Goal: Task Accomplishment & Management: Manage account settings

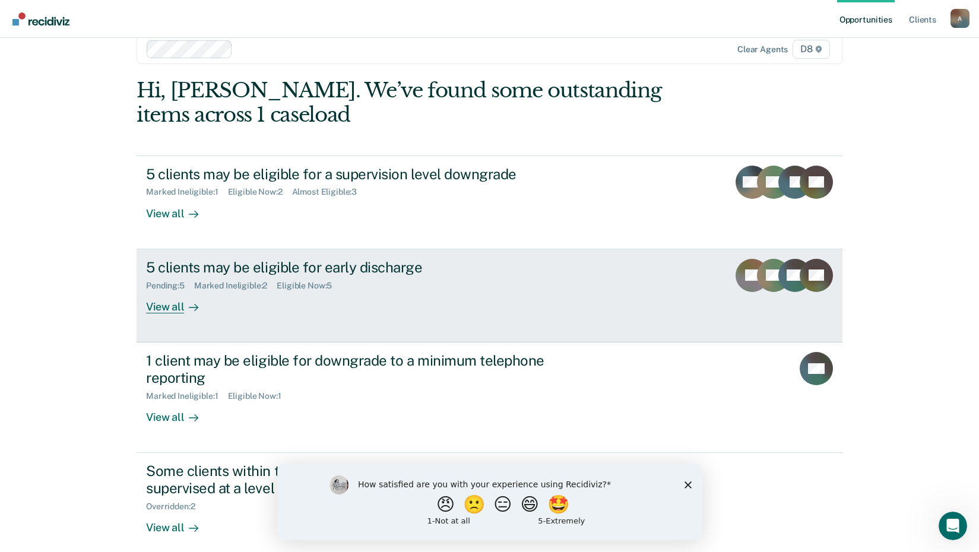
scroll to position [34, 0]
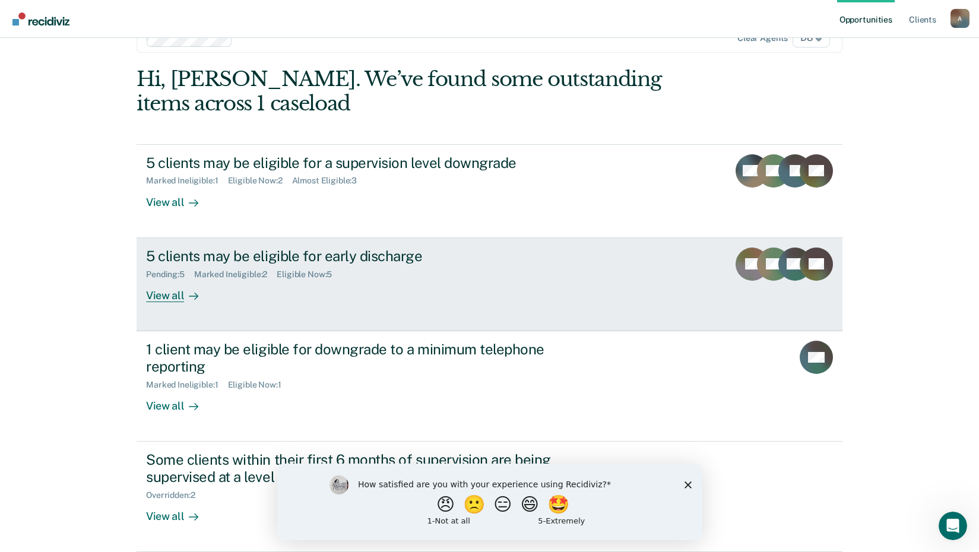
click at [194, 261] on div "5 clients may be eligible for early discharge" at bounding box center [354, 256] width 417 height 17
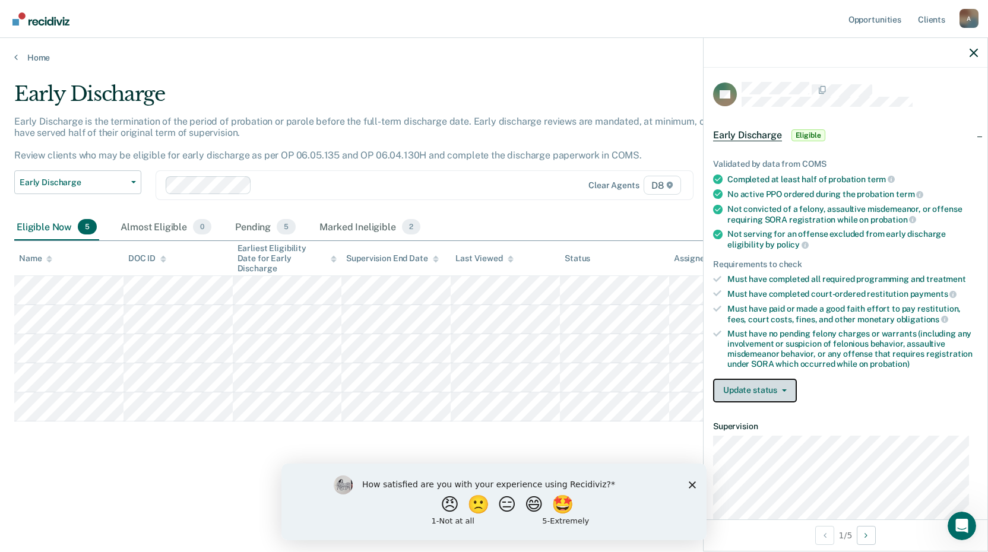
click at [781, 391] on button "Update status" at bounding box center [755, 391] width 84 height 24
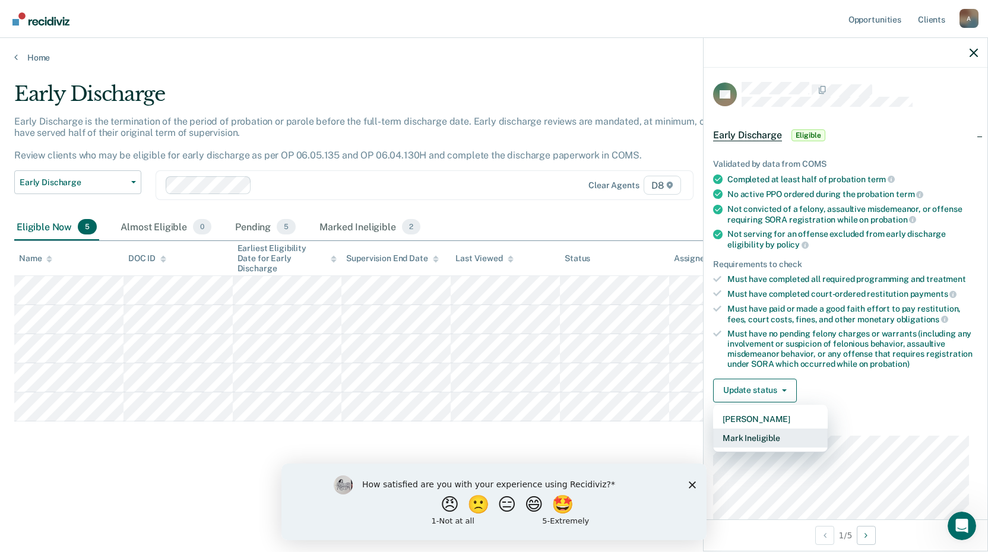
click at [774, 437] on button "Mark Ineligible" at bounding box center [770, 438] width 115 height 19
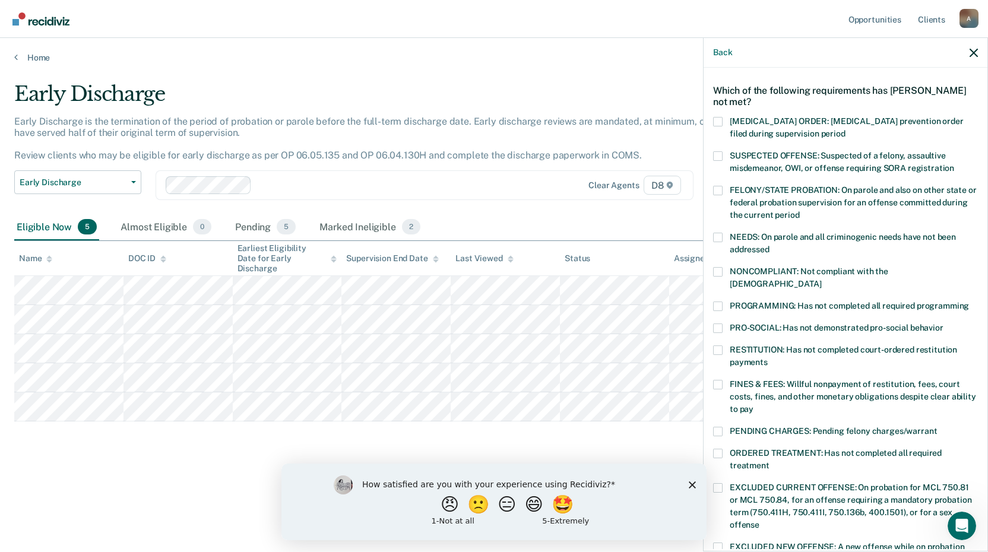
scroll to position [59, 0]
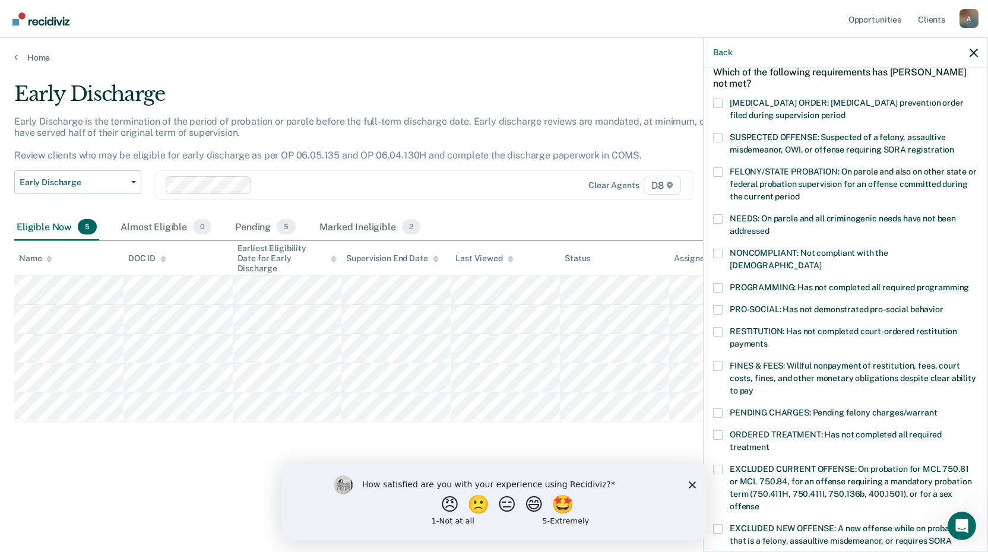
click at [721, 283] on span at bounding box center [717, 287] width 9 height 9
click at [969, 283] on input "PROGRAMMING: Has not completed all required programming" at bounding box center [969, 283] width 0 height 0
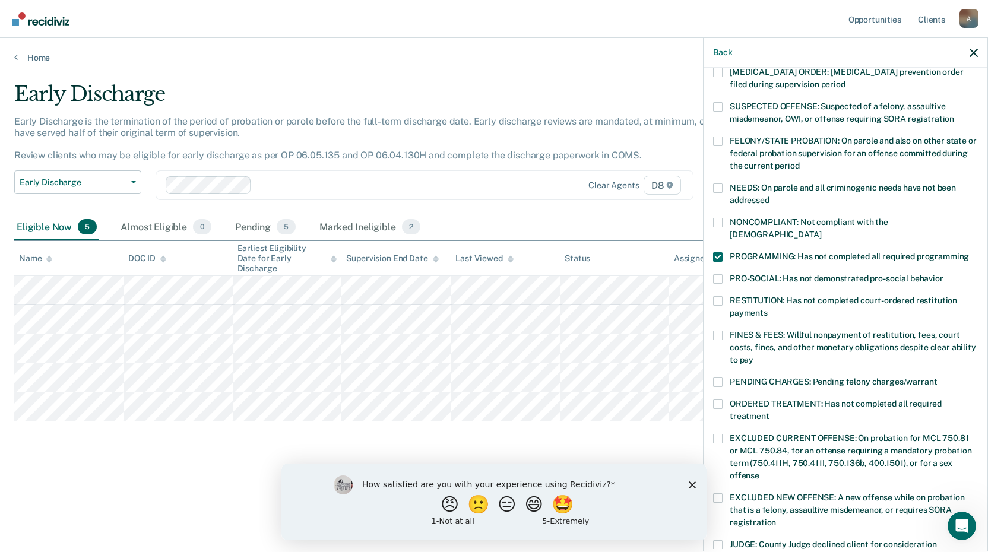
scroll to position [119, 0]
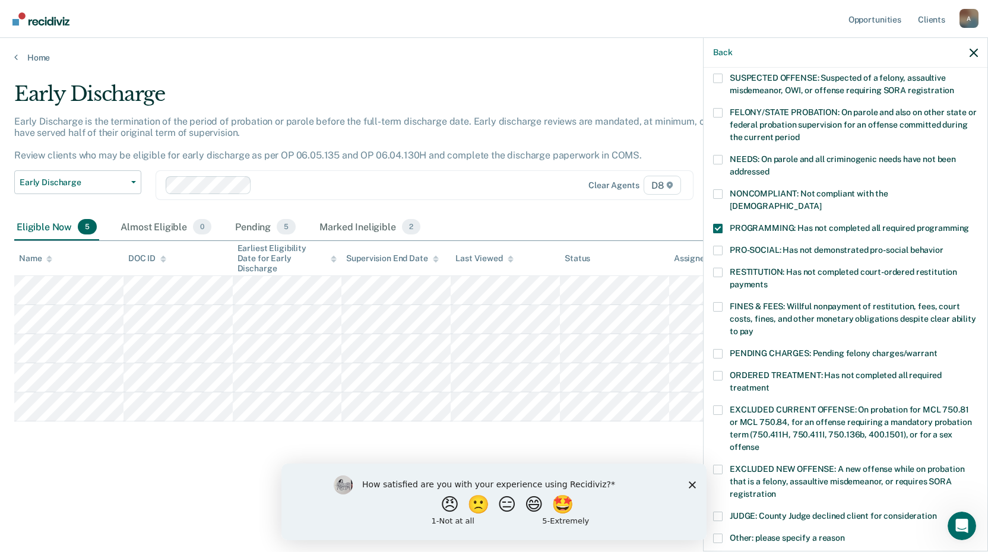
click at [721, 349] on span at bounding box center [717, 353] width 9 height 9
click at [937, 349] on input "PENDING CHARGES: Pending felony charges/warrant" at bounding box center [937, 349] width 0 height 0
click at [719, 349] on span at bounding box center [717, 353] width 9 height 9
click at [937, 349] on input "PENDING CHARGES: Pending felony charges/warrant" at bounding box center [937, 349] width 0 height 0
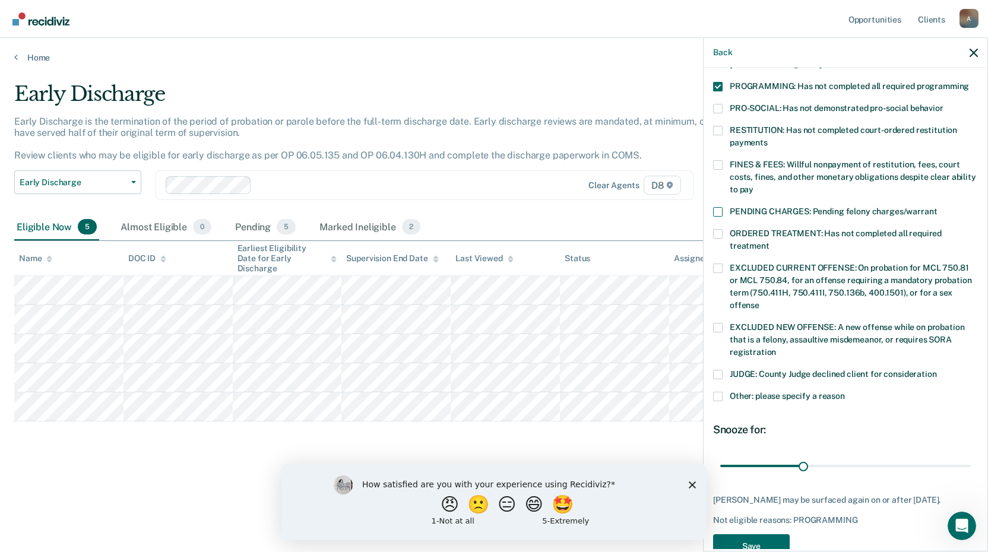
scroll to position [278, 0]
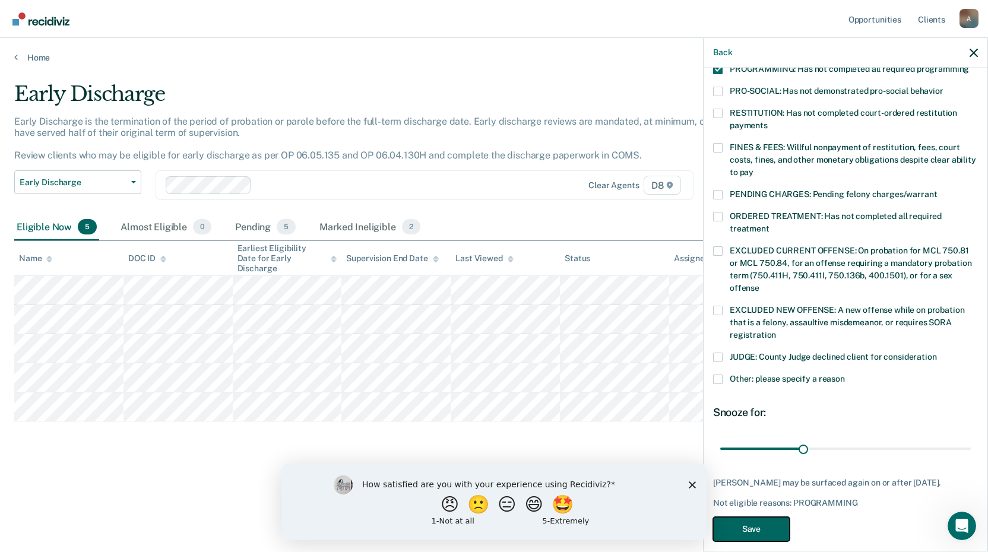
click at [749, 523] on button "Save" at bounding box center [751, 529] width 77 height 24
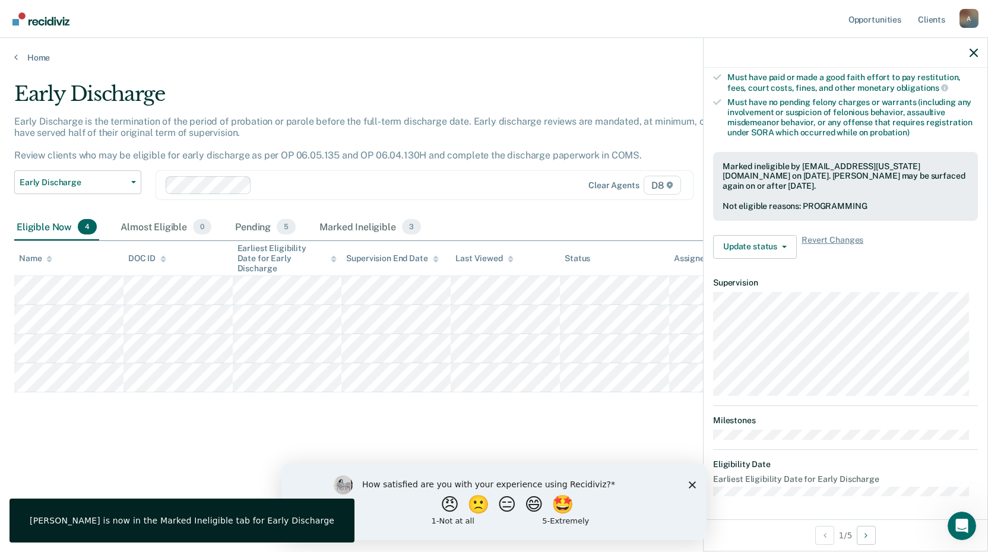
scroll to position [144, 0]
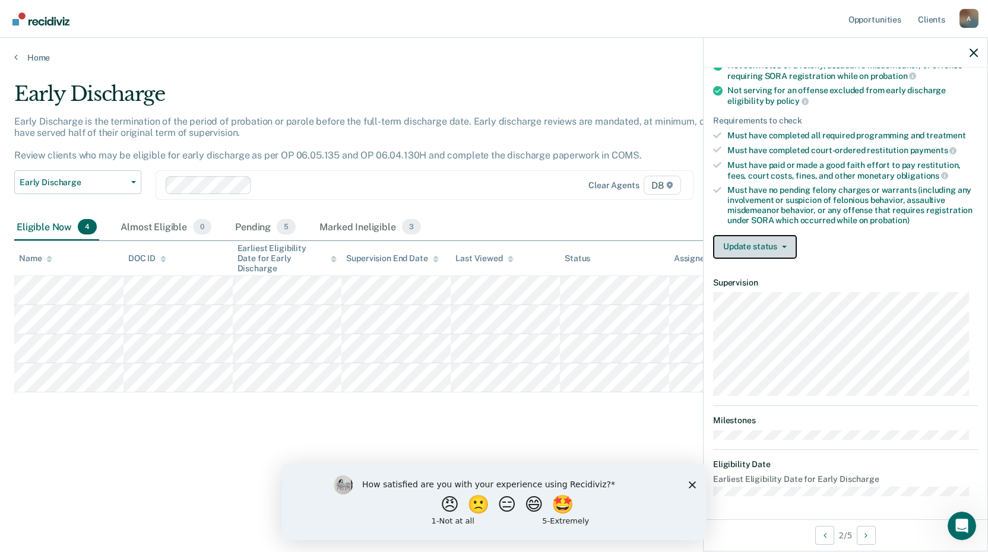
click at [735, 240] on button "Update status" at bounding box center [755, 247] width 84 height 24
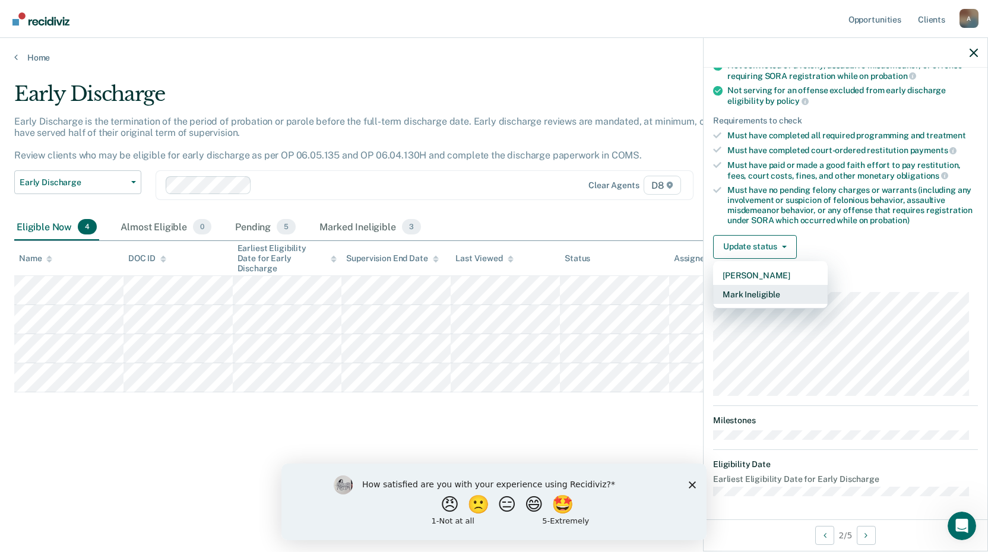
click at [753, 293] on button "Mark Ineligible" at bounding box center [770, 294] width 115 height 19
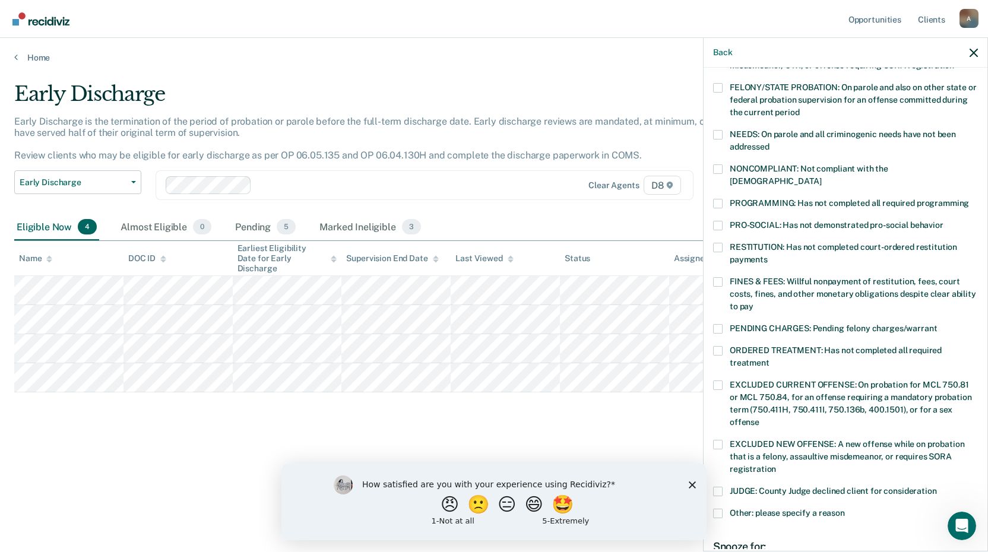
scroll to position [0, 0]
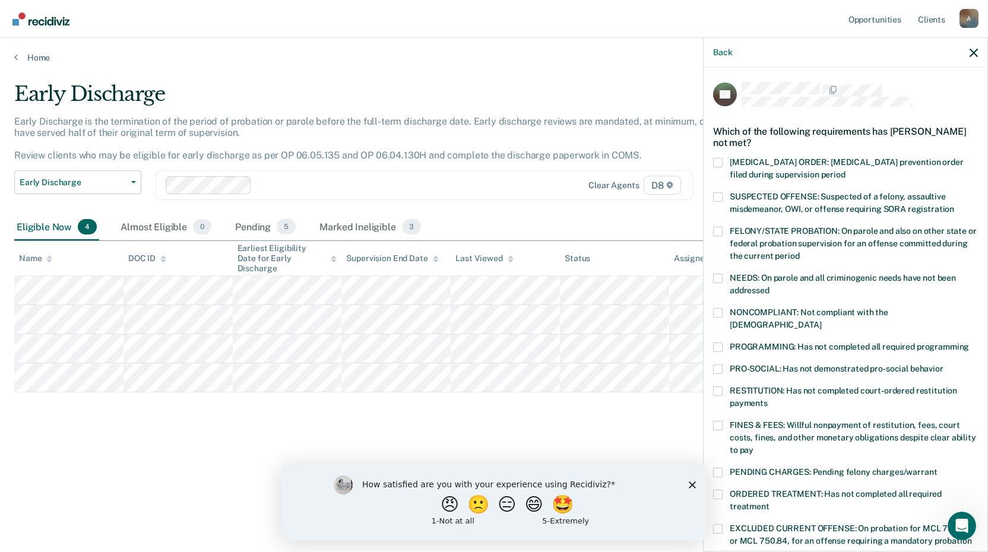
click at [725, 310] on label "NONCOMPLIANT: Not compliant with the [DEMOGRAPHIC_DATA]" at bounding box center [845, 320] width 265 height 25
click at [821, 321] on input "NONCOMPLIANT: Not compliant with the [DEMOGRAPHIC_DATA]" at bounding box center [821, 321] width 0 height 0
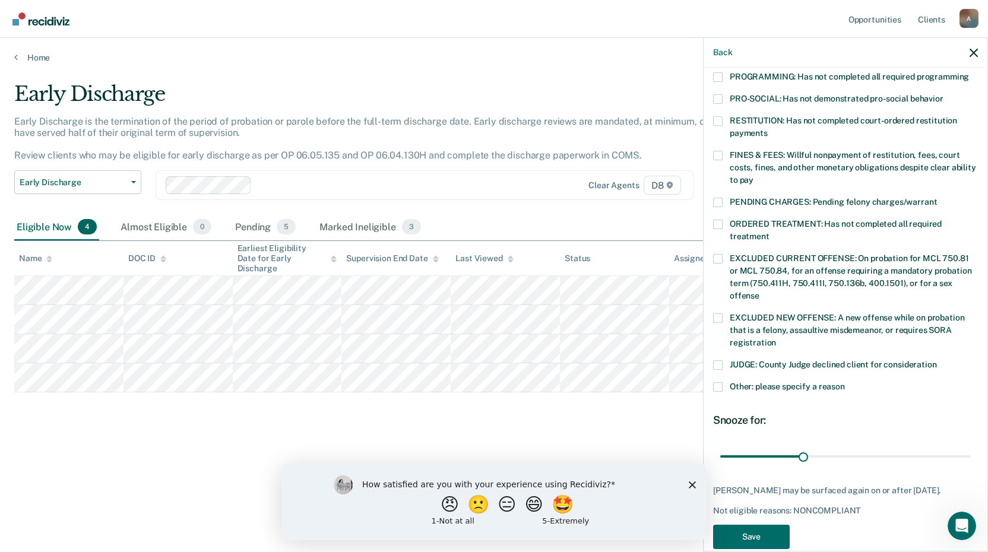
scroll to position [288, 0]
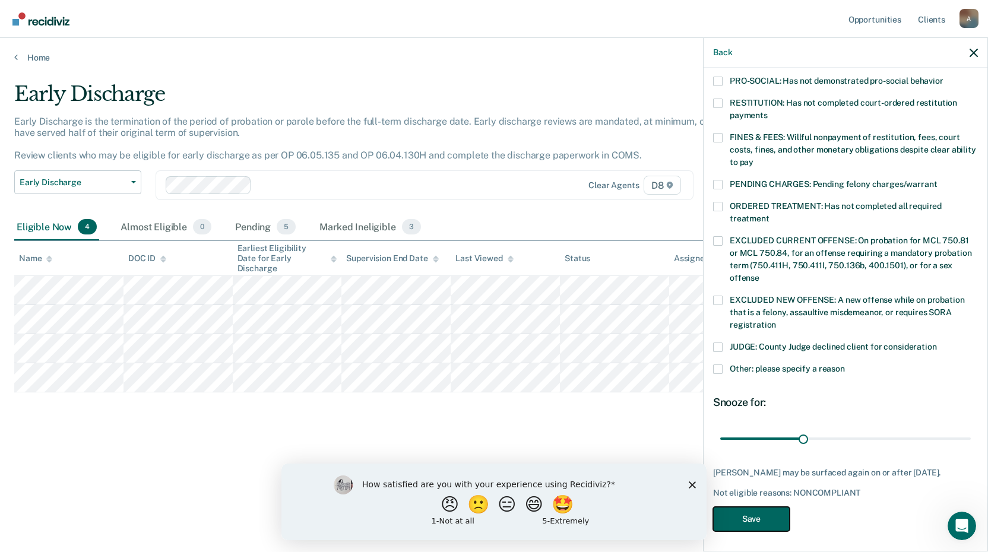
drag, startPoint x: 761, startPoint y: 513, endPoint x: 761, endPoint y: 519, distance: 6.5
click at [761, 519] on button "Save" at bounding box center [751, 519] width 77 height 24
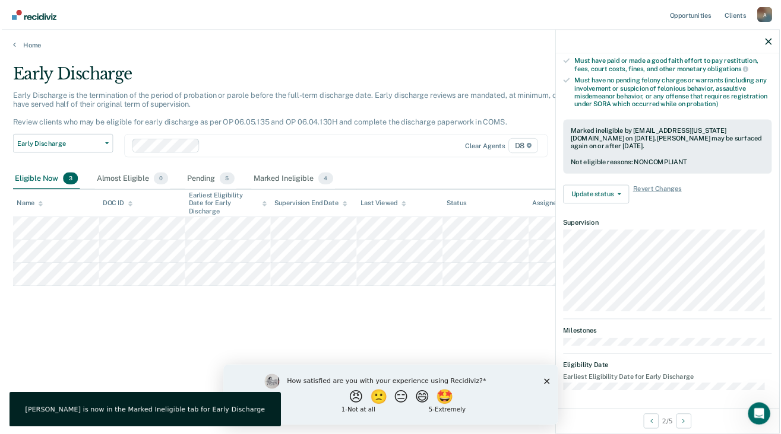
scroll to position [156, 0]
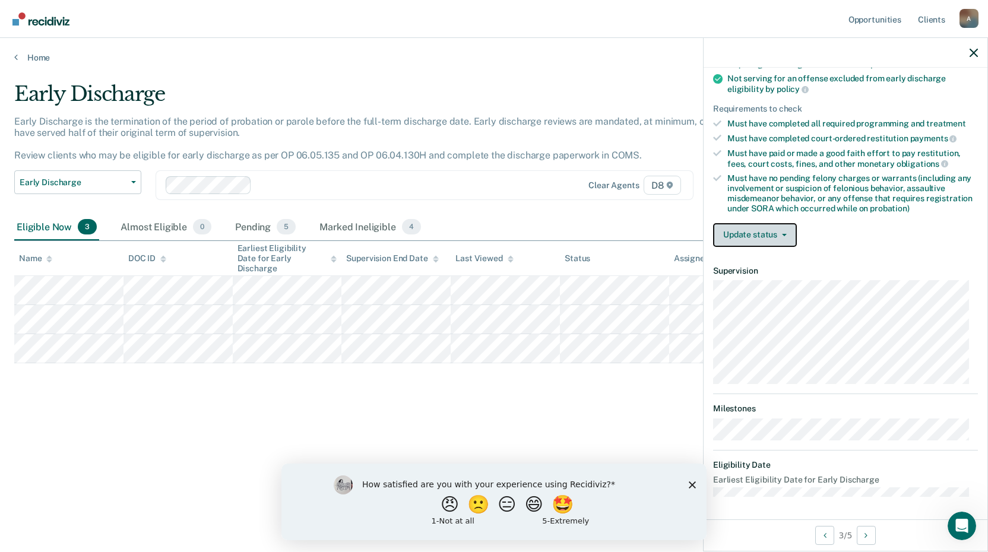
click at [773, 231] on button "Update status" at bounding box center [755, 235] width 84 height 24
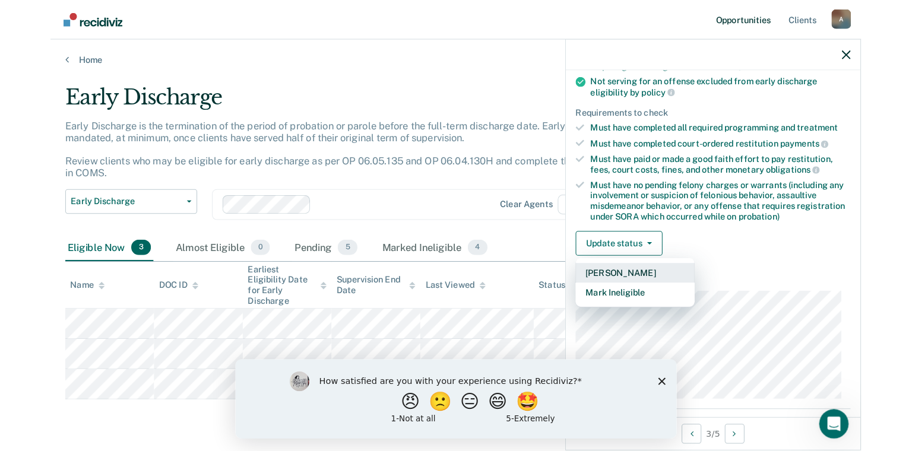
scroll to position [152, 0]
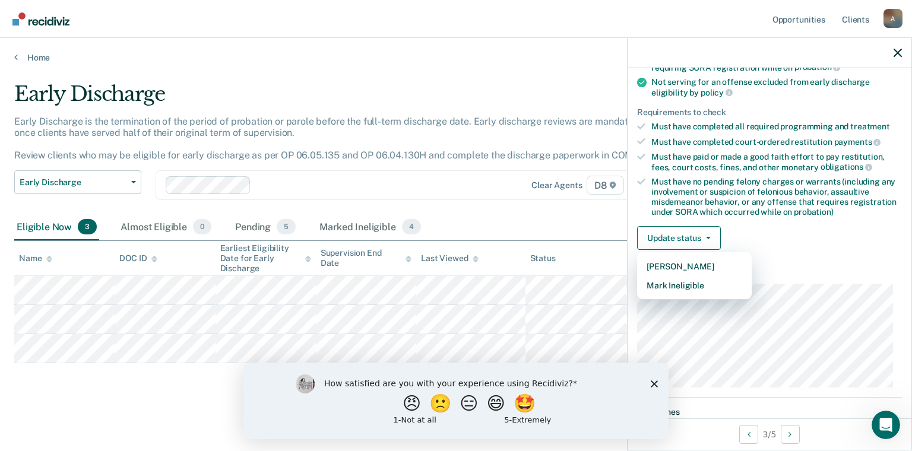
click at [779, 227] on div "Update status [PERSON_NAME] Mark Ineligible" at bounding box center [769, 238] width 265 height 24
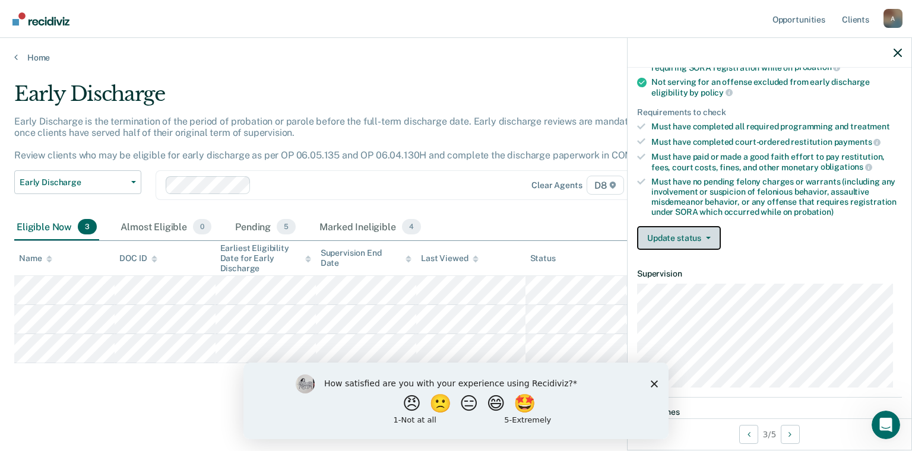
click at [704, 231] on button "Update status" at bounding box center [679, 238] width 84 height 24
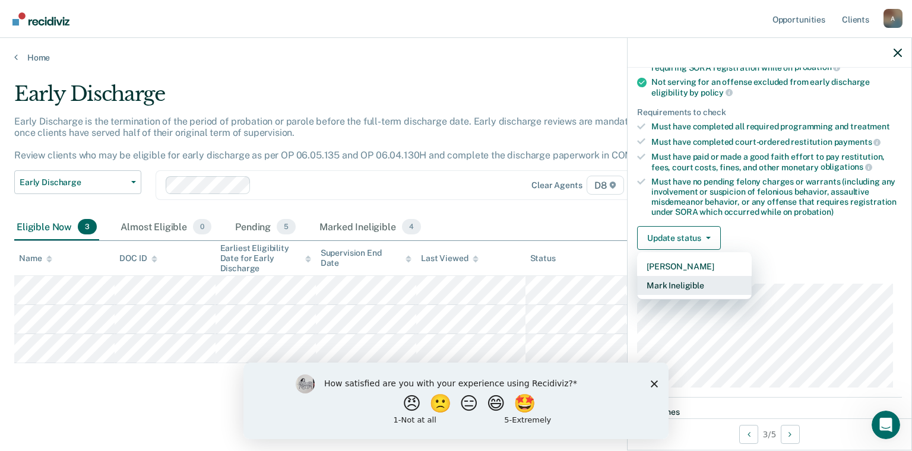
click at [681, 280] on button "Mark Ineligible" at bounding box center [694, 285] width 115 height 19
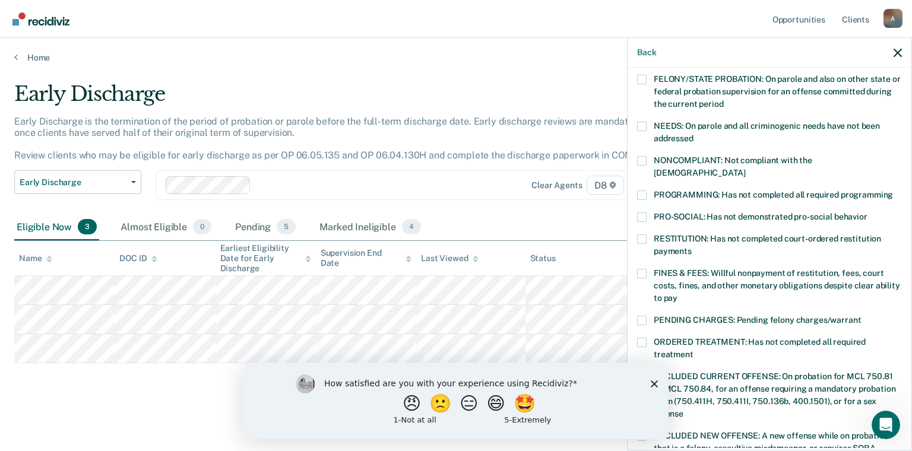
click at [653, 191] on label "PROGRAMMING: Has not completed all required programming" at bounding box center [769, 197] width 265 height 12
click at [893, 191] on input "PROGRAMMING: Has not completed all required programming" at bounding box center [893, 191] width 0 height 0
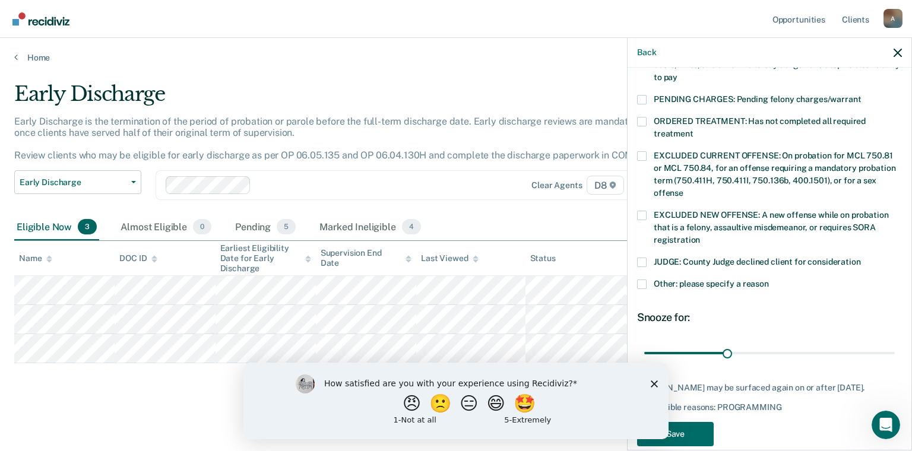
scroll to position [378, 0]
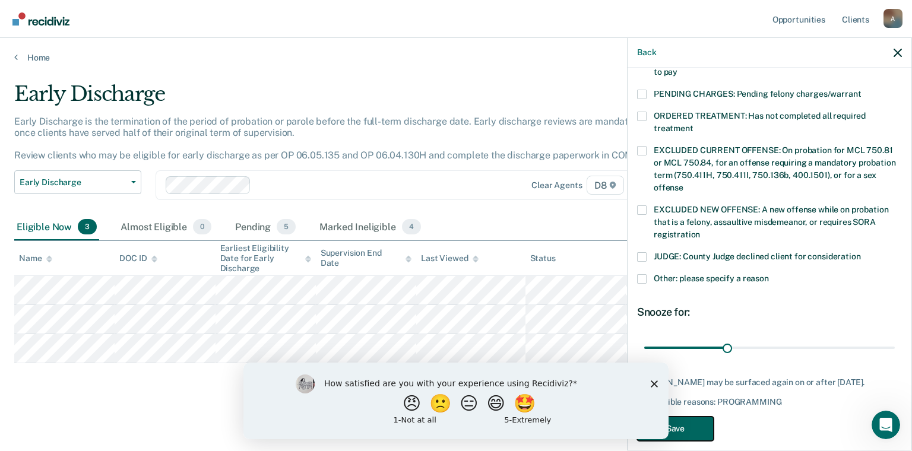
click at [698, 417] on button "Save" at bounding box center [675, 429] width 77 height 24
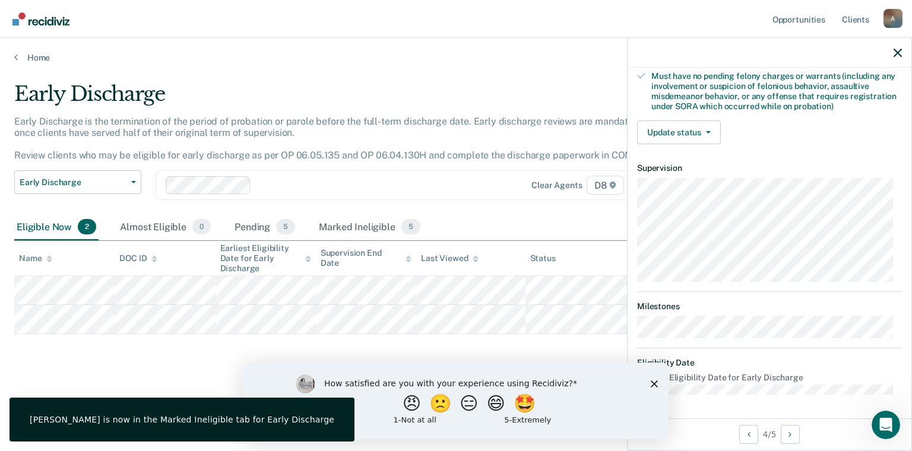
scroll to position [253, 0]
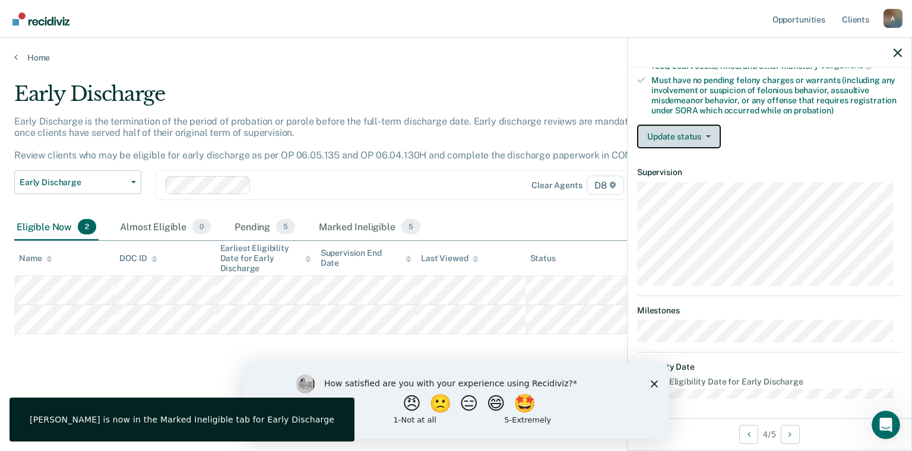
click at [700, 139] on button "Update status" at bounding box center [679, 137] width 84 height 24
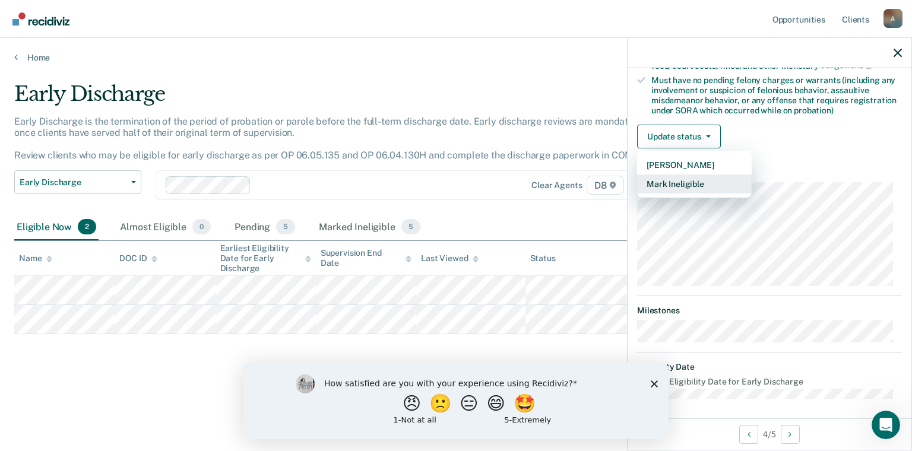
click at [681, 176] on button "Mark Ineligible" at bounding box center [694, 184] width 115 height 19
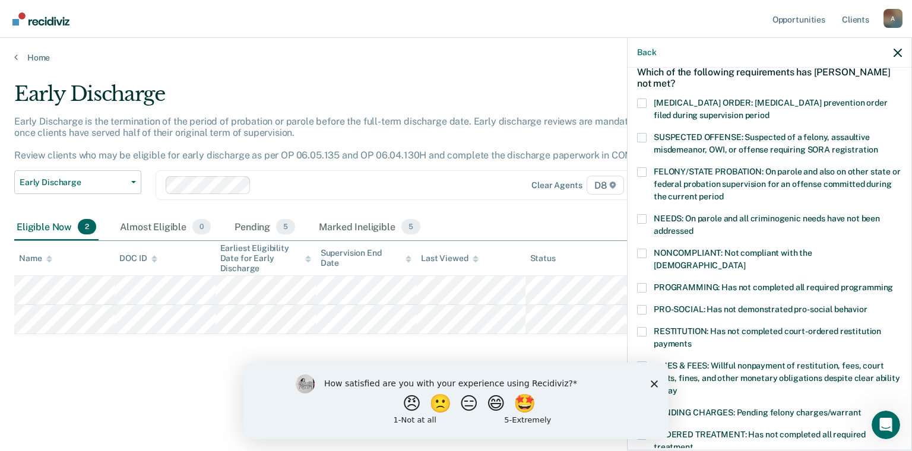
scroll to position [119, 0]
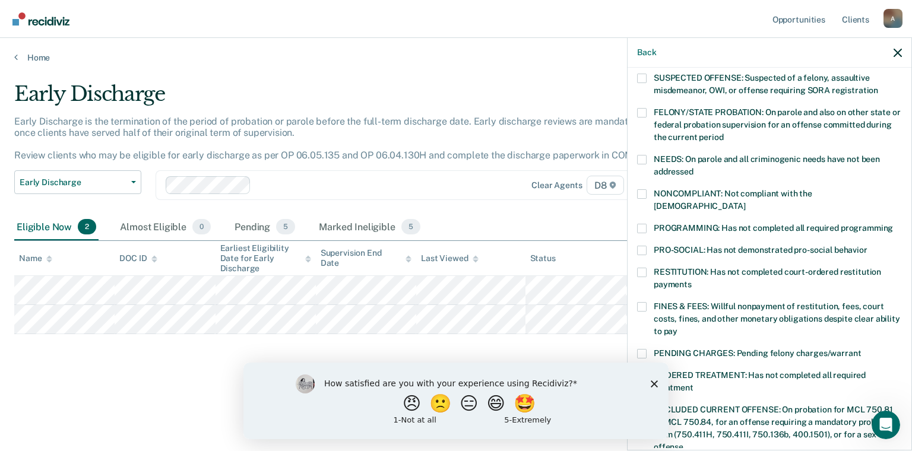
click at [649, 224] on label "PROGRAMMING: Has not completed all required programming" at bounding box center [769, 230] width 265 height 12
click at [893, 224] on input "PROGRAMMING: Has not completed all required programming" at bounding box center [893, 224] width 0 height 0
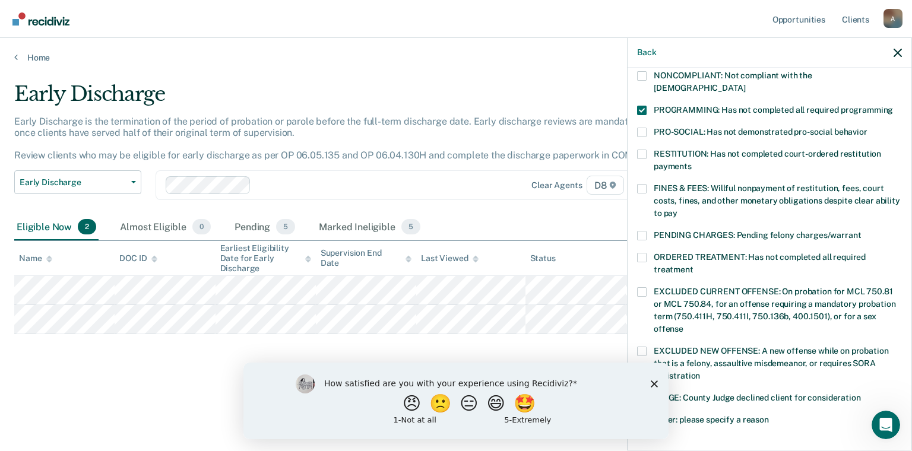
scroll to position [237, 0]
click at [646, 230] on label "PENDING CHARGES: Pending felony charges/warrant" at bounding box center [769, 236] width 265 height 12
click at [861, 230] on input "PENDING CHARGES: Pending felony charges/warrant" at bounding box center [861, 230] width 0 height 0
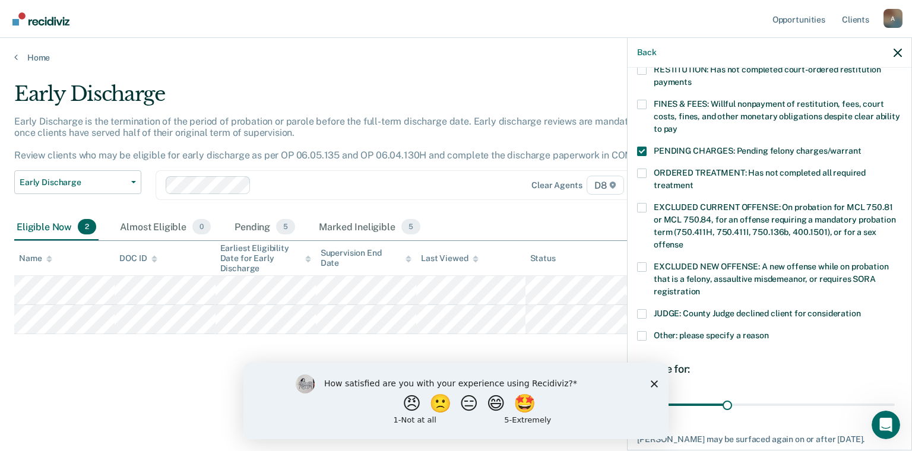
scroll to position [356, 0]
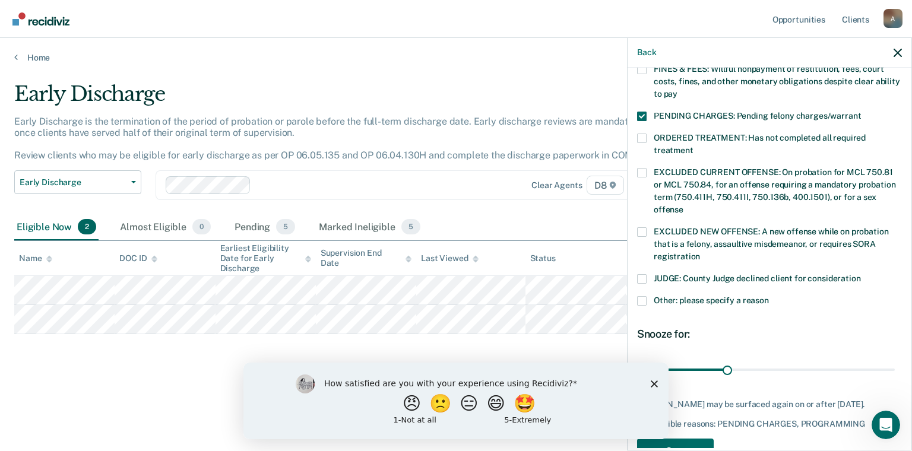
click at [651, 383] on icon "Close survey" at bounding box center [654, 383] width 7 height 7
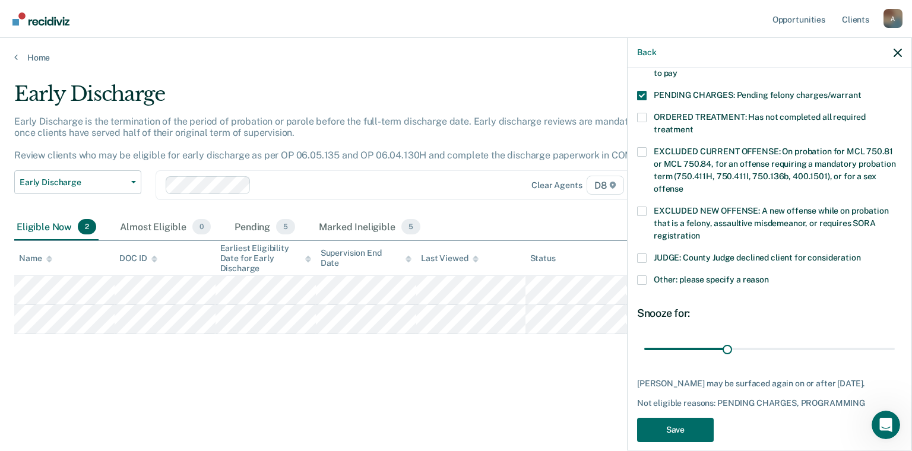
scroll to position [388, 0]
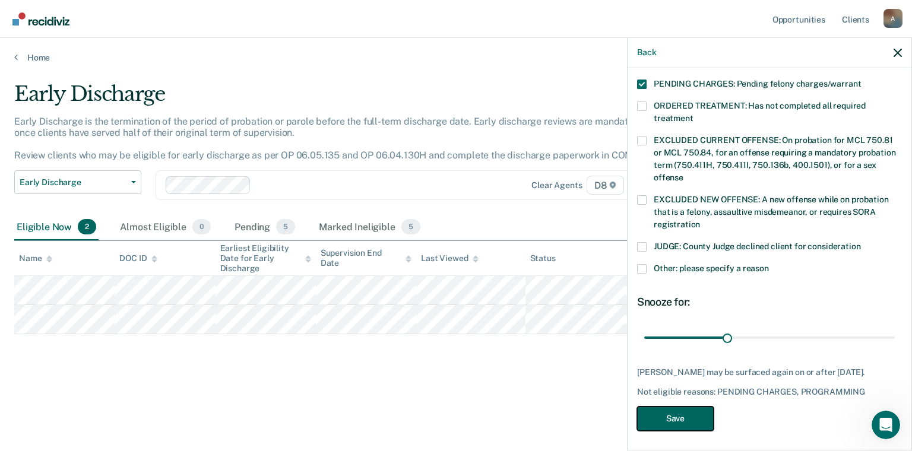
click at [669, 417] on button "Save" at bounding box center [675, 419] width 77 height 24
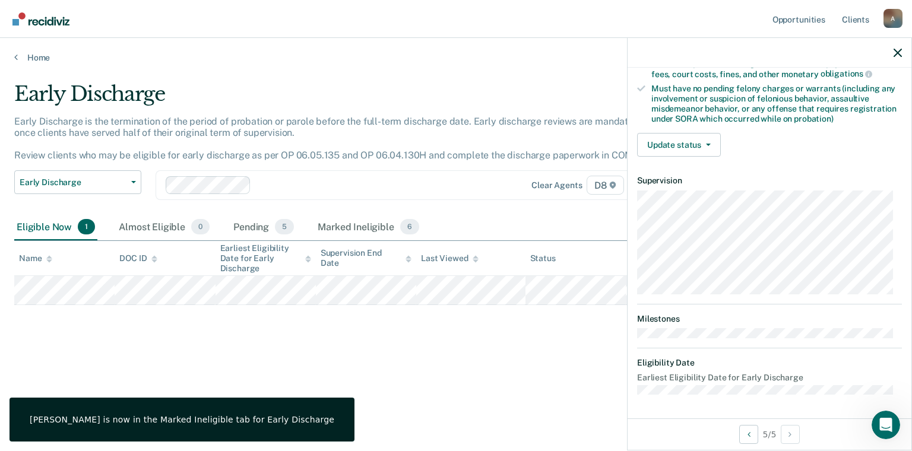
scroll to position [241, 0]
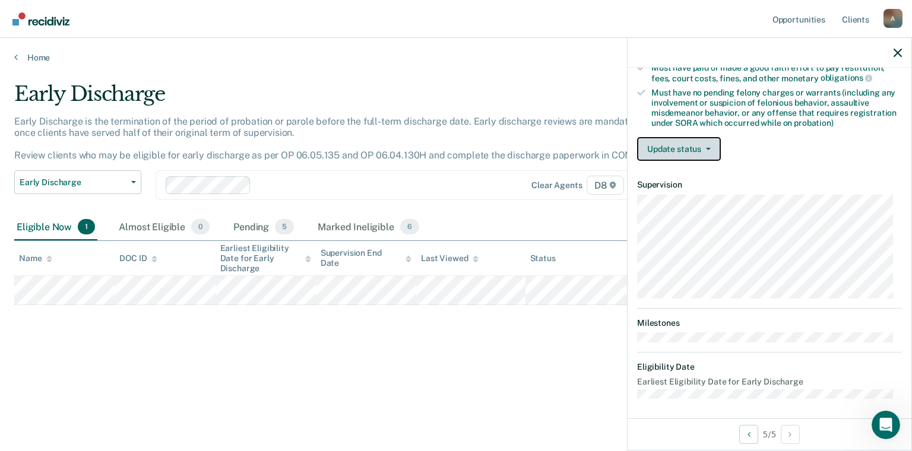
click at [693, 150] on button "Update status" at bounding box center [679, 149] width 84 height 24
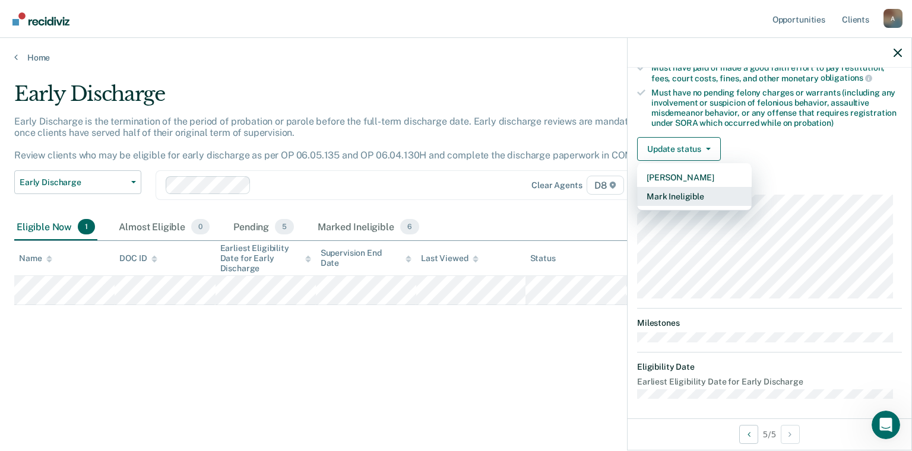
click at [681, 188] on button "Mark Ineligible" at bounding box center [694, 196] width 115 height 19
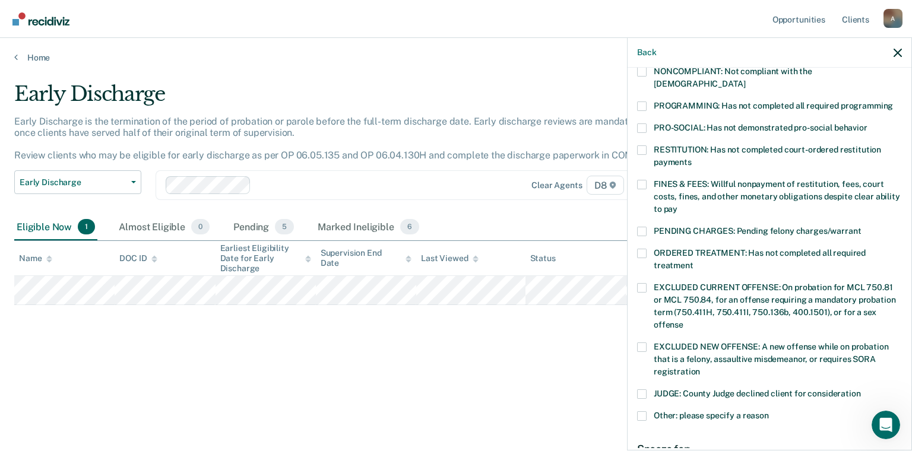
click at [648, 227] on label "PENDING CHARGES: Pending felony charges/warrant" at bounding box center [769, 233] width 265 height 12
click at [861, 227] on input "PENDING CHARGES: Pending felony charges/warrant" at bounding box center [861, 227] width 0 height 0
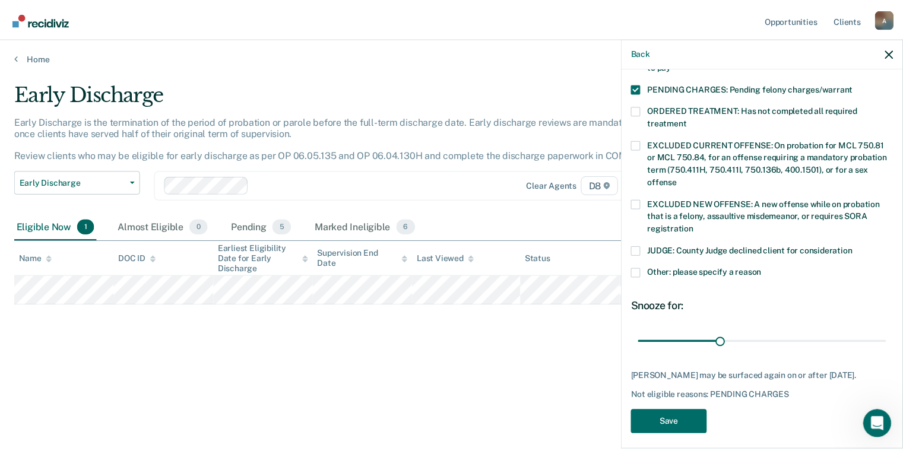
scroll to position [388, 0]
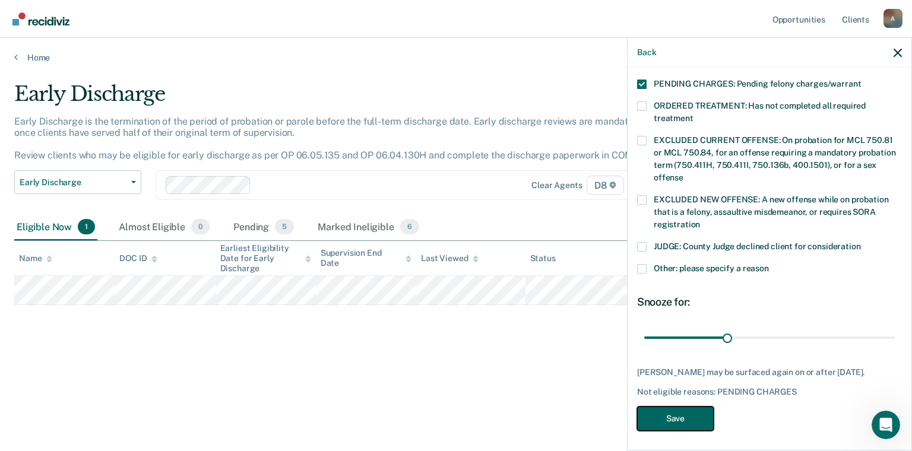
click at [674, 414] on button "Save" at bounding box center [675, 419] width 77 height 24
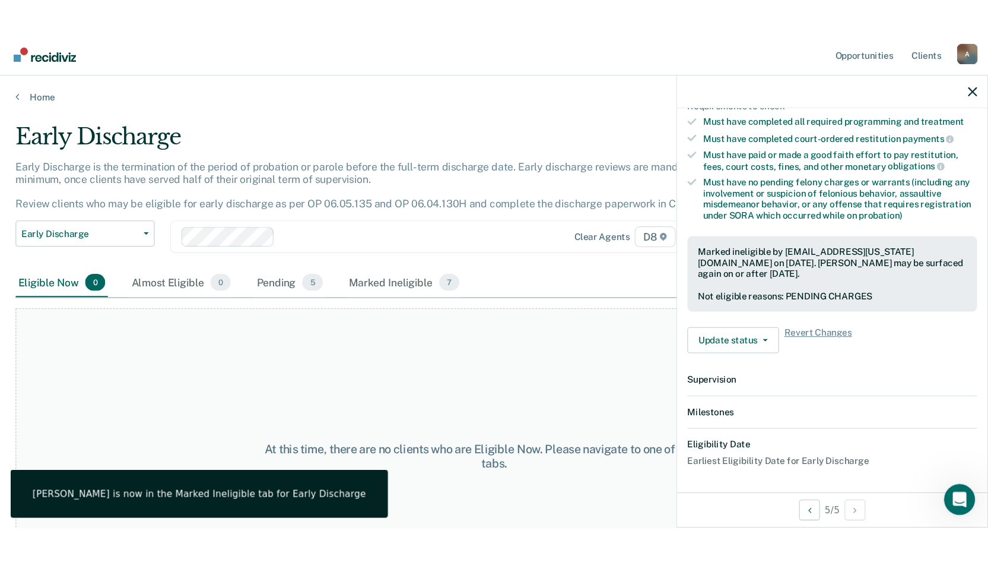
scroll to position [329, 0]
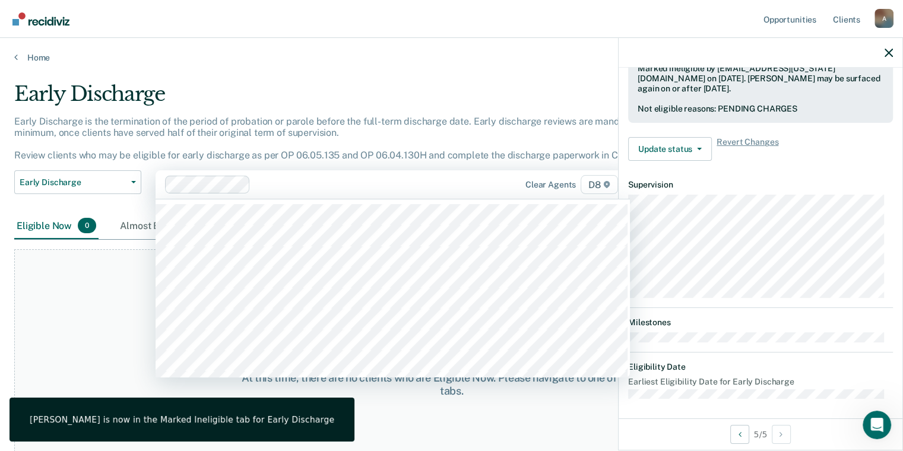
click at [472, 190] on div at bounding box center [368, 185] width 227 height 14
click at [537, 57] on link "Home" at bounding box center [451, 57] width 874 height 11
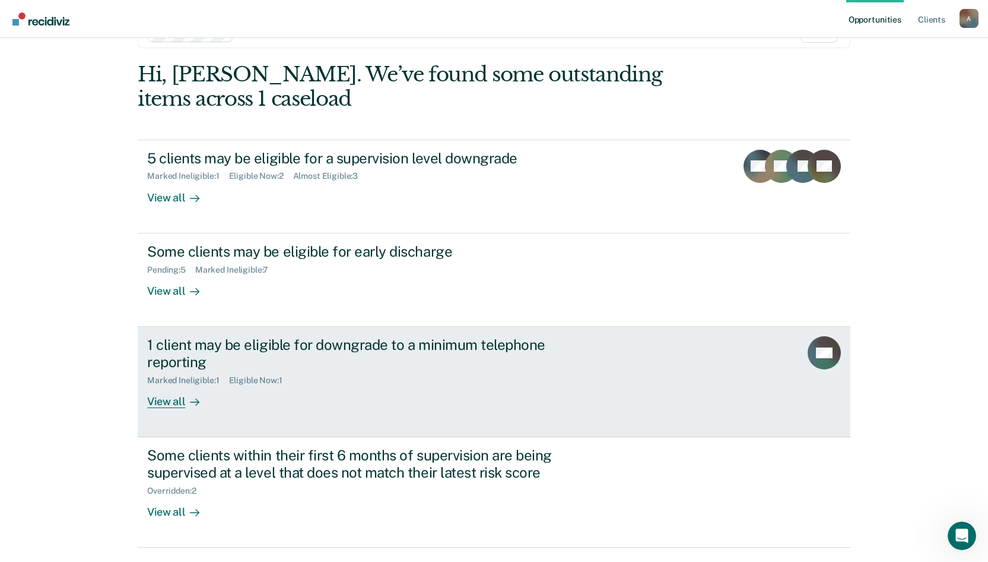
scroll to position [59, 0]
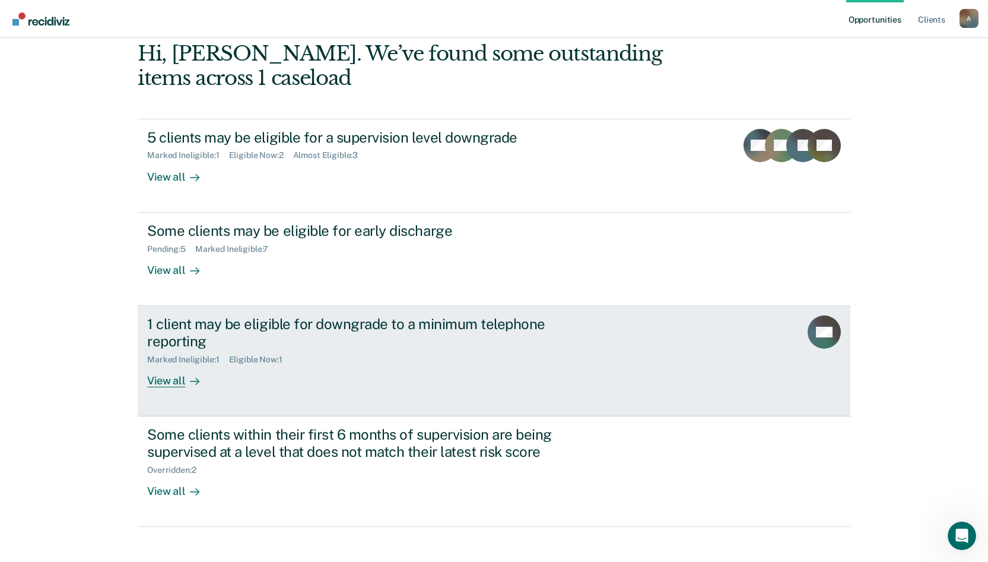
click at [302, 356] on div "Marked Ineligible : 1 Eligible Now : 1" at bounding box center [355, 357] width 417 height 15
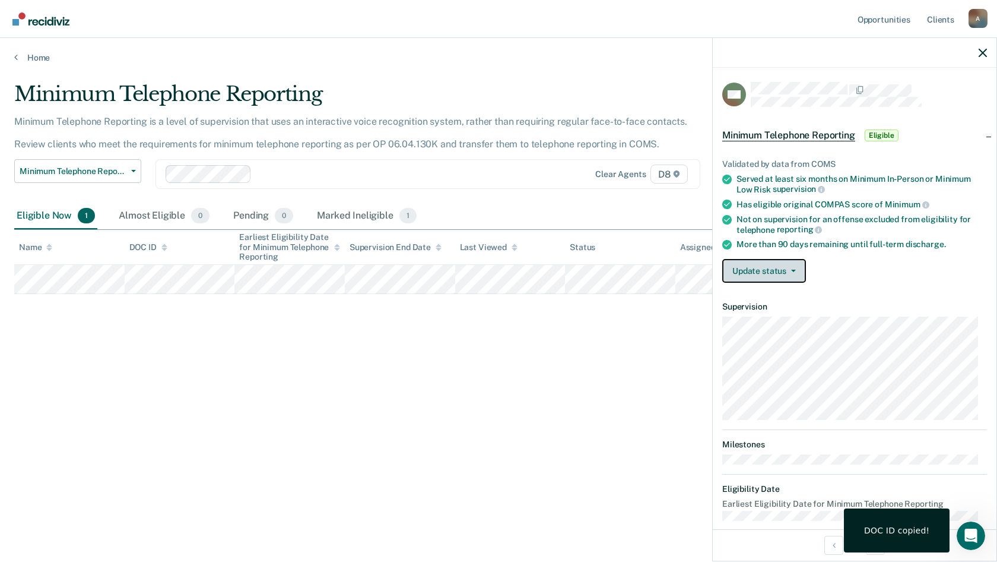
click at [786, 262] on button "Update status" at bounding box center [764, 271] width 84 height 24
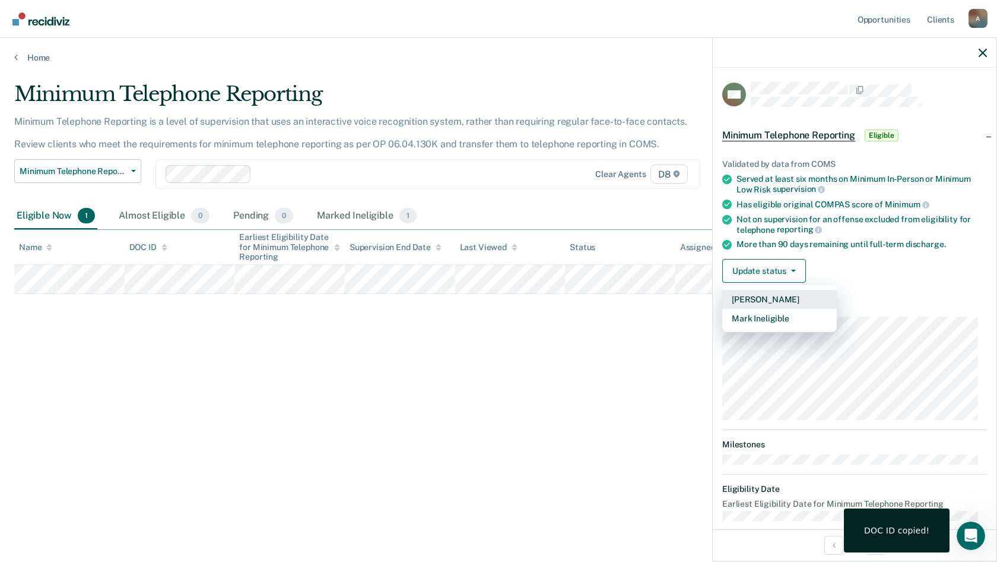
click at [776, 295] on button "[PERSON_NAME]" at bounding box center [779, 299] width 115 height 19
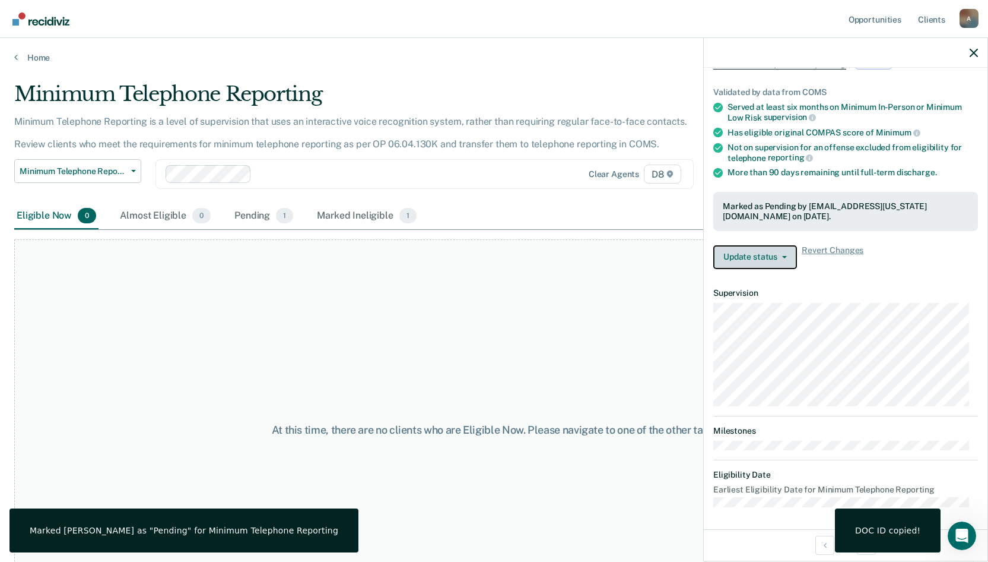
scroll to position [72, 0]
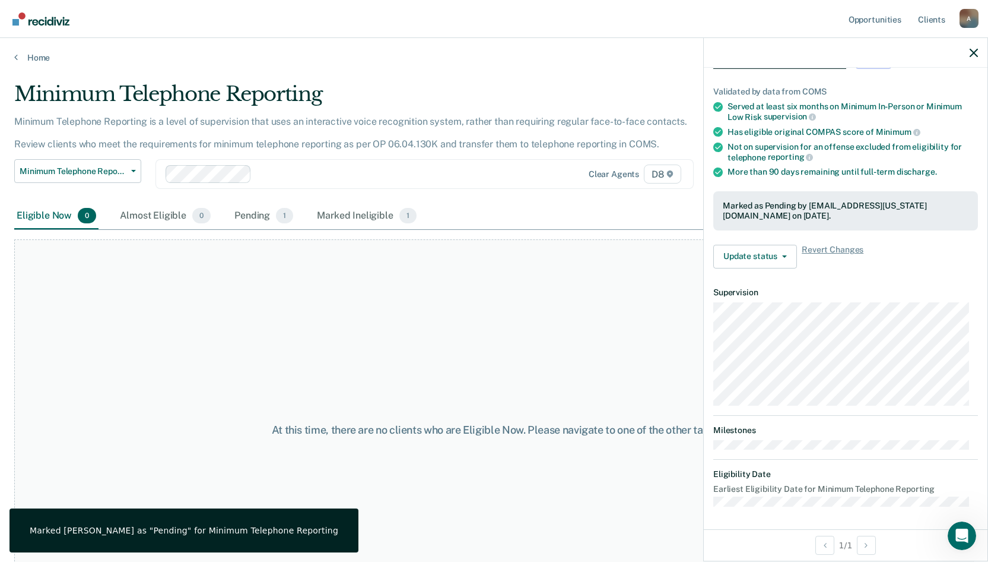
click at [255, 279] on div "At this time, there are no clients who are Eligible Now. Please navigate to one…" at bounding box center [494, 429] width 960 height 381
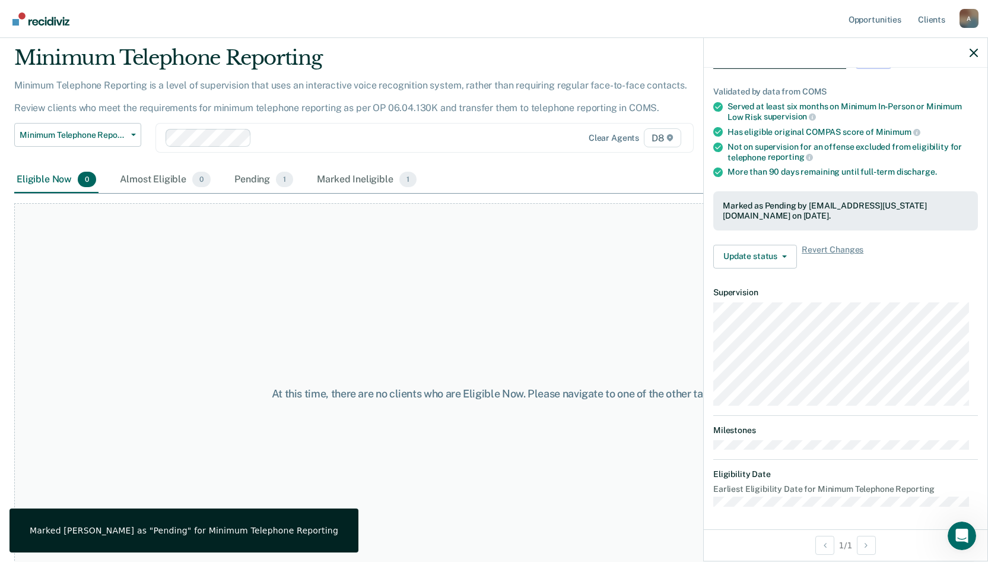
scroll to position [0, 0]
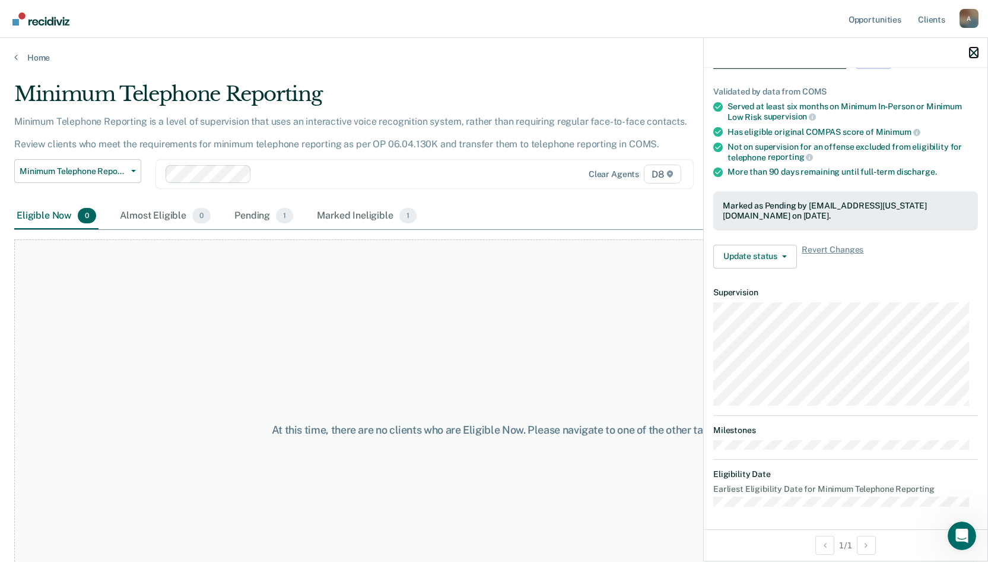
click at [972, 52] on icon "button" at bounding box center [974, 53] width 8 height 8
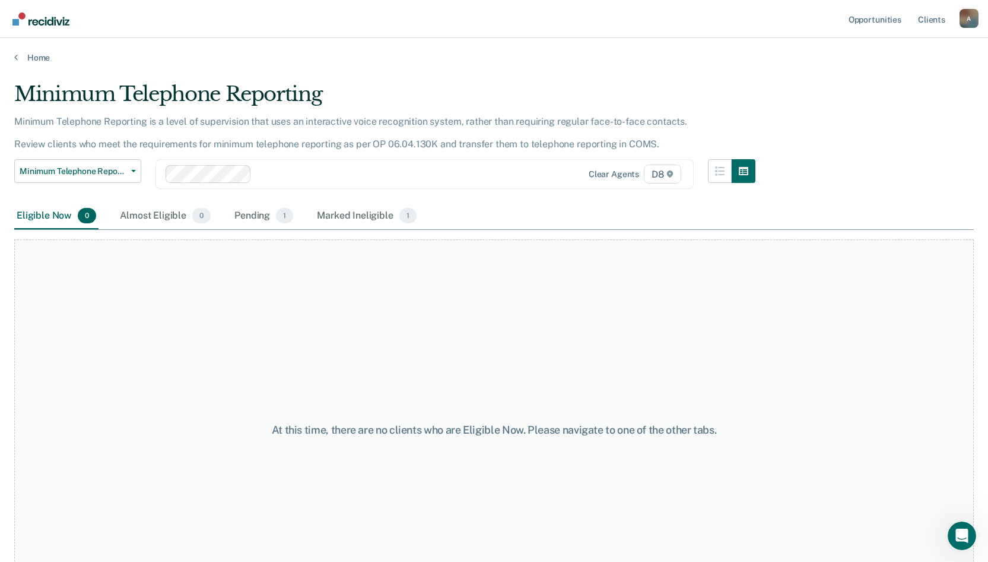
click at [14, 53] on div "Home" at bounding box center [494, 50] width 988 height 25
click at [34, 56] on link "Home" at bounding box center [494, 57] width 960 height 11
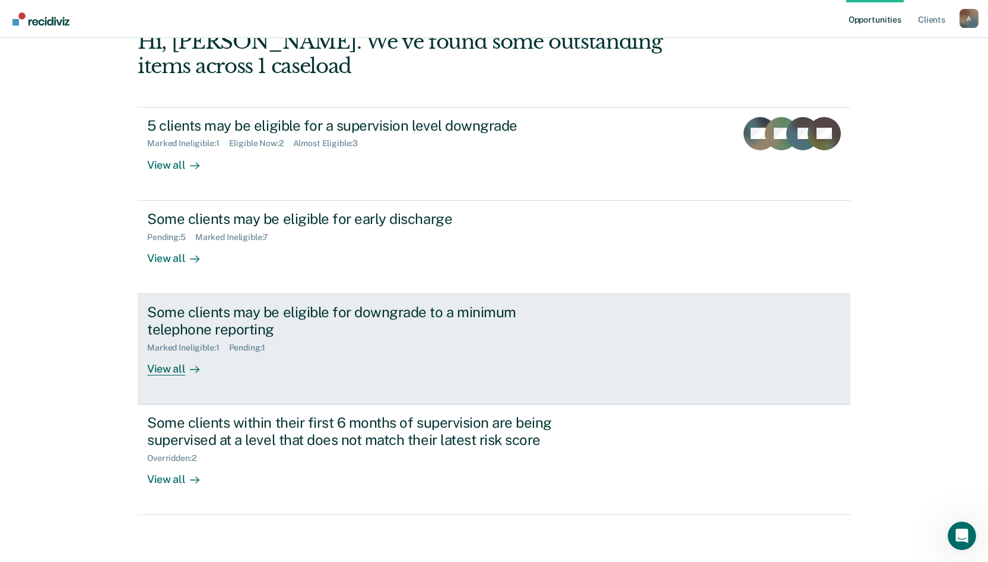
scroll to position [72, 0]
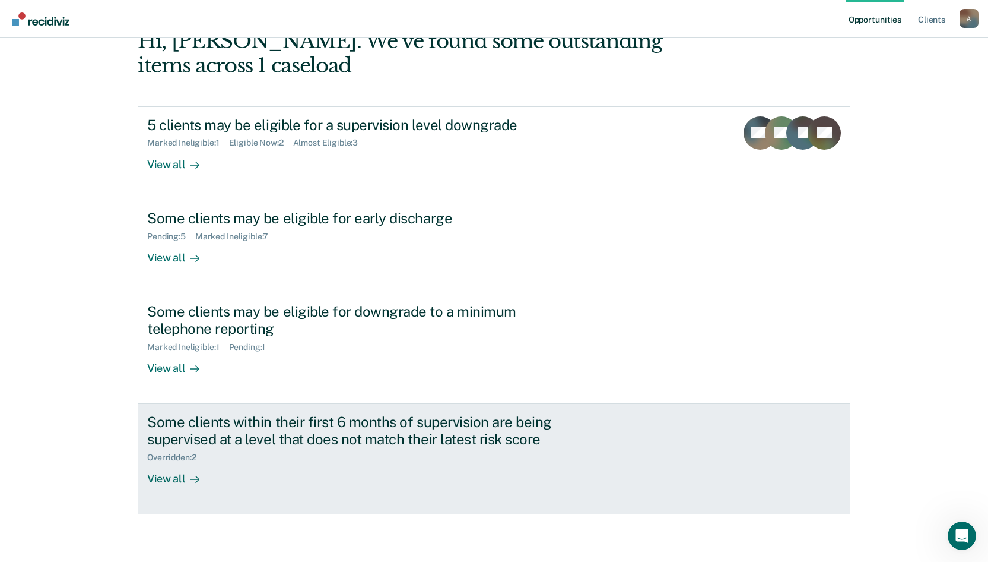
click at [252, 468] on div "Some clients within their first 6 months of supervision are being supervised at…" at bounding box center [369, 449] width 445 height 72
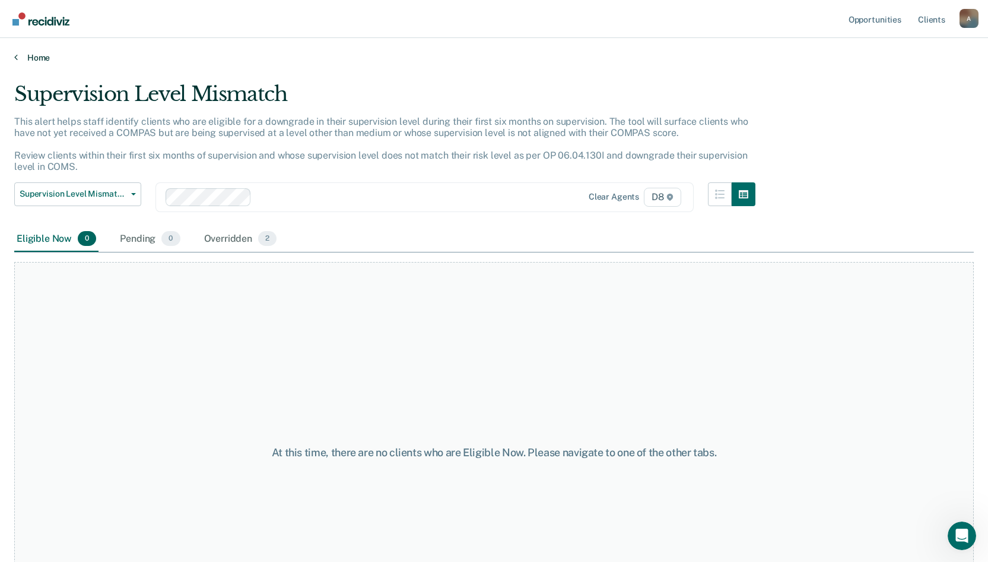
click at [34, 57] on link "Home" at bounding box center [494, 57] width 960 height 11
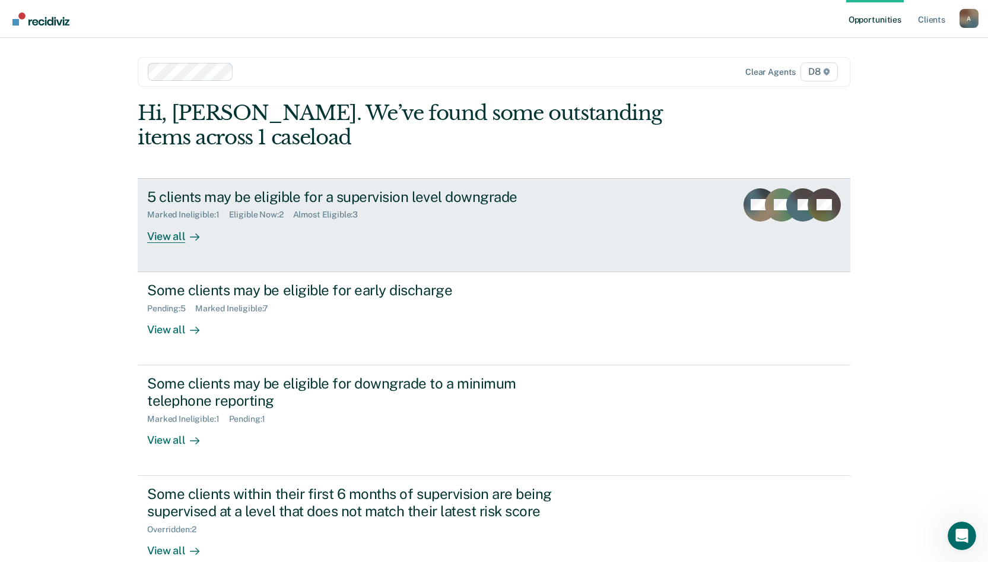
click at [255, 242] on div "5 clients may be eligible for a supervision level downgrade Marked Ineligible :…" at bounding box center [369, 215] width 445 height 55
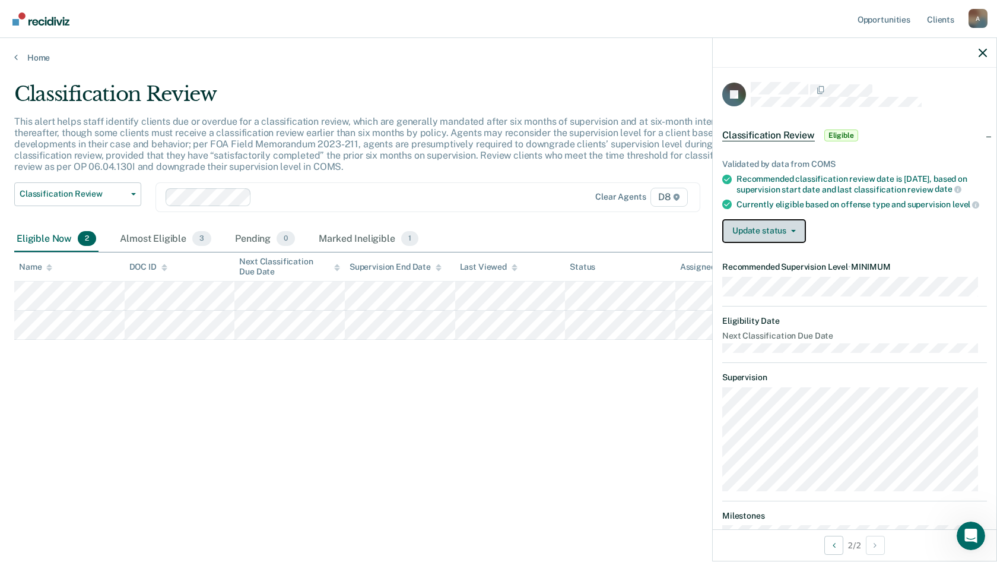
click at [788, 243] on button "Update status" at bounding box center [764, 231] width 84 height 24
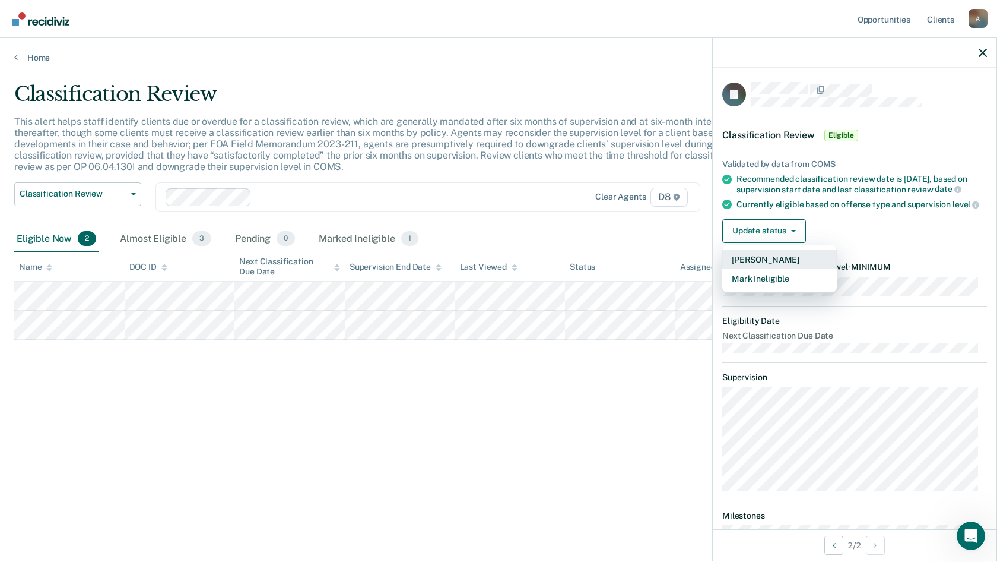
click at [783, 269] on button "[PERSON_NAME]" at bounding box center [779, 259] width 115 height 19
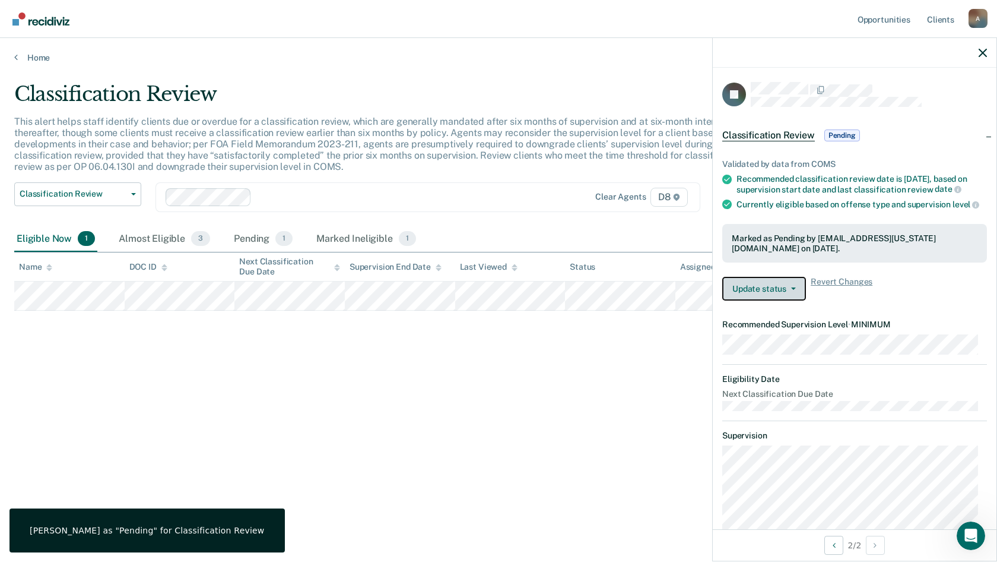
click at [794, 290] on icon "button" at bounding box center [793, 288] width 5 height 2
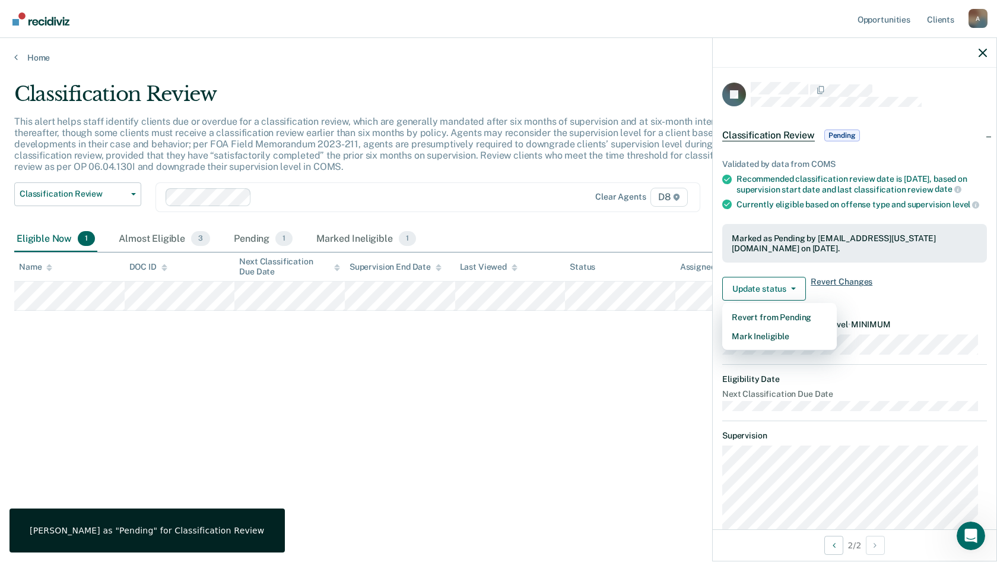
click at [848, 310] on div "Validated by data from COMS Recommended classification review date is [DATE], b…" at bounding box center [855, 225] width 284 height 170
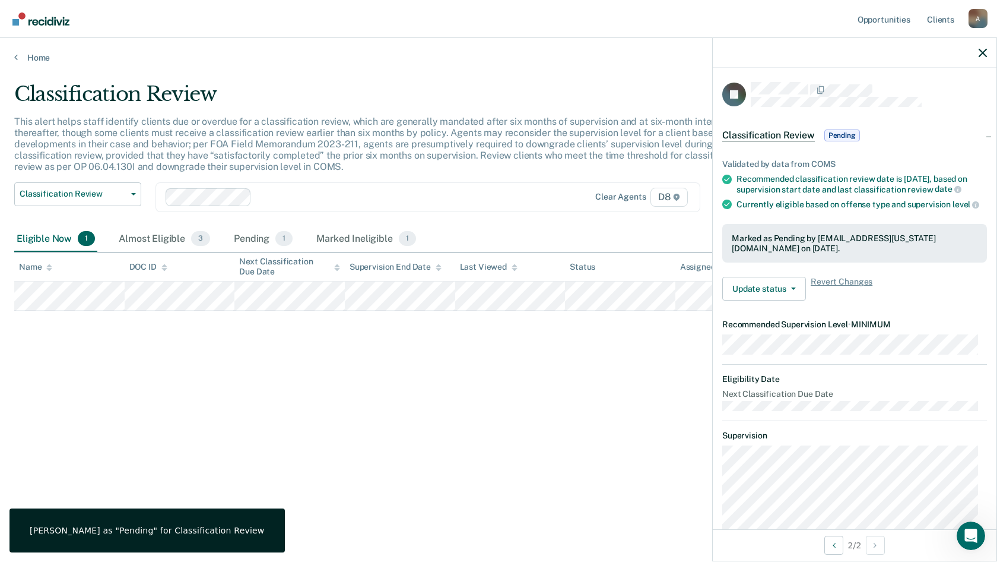
click at [586, 406] on div "Classification Review This alert helps staff identify clients due or overdue fo…" at bounding box center [498, 277] width 969 height 391
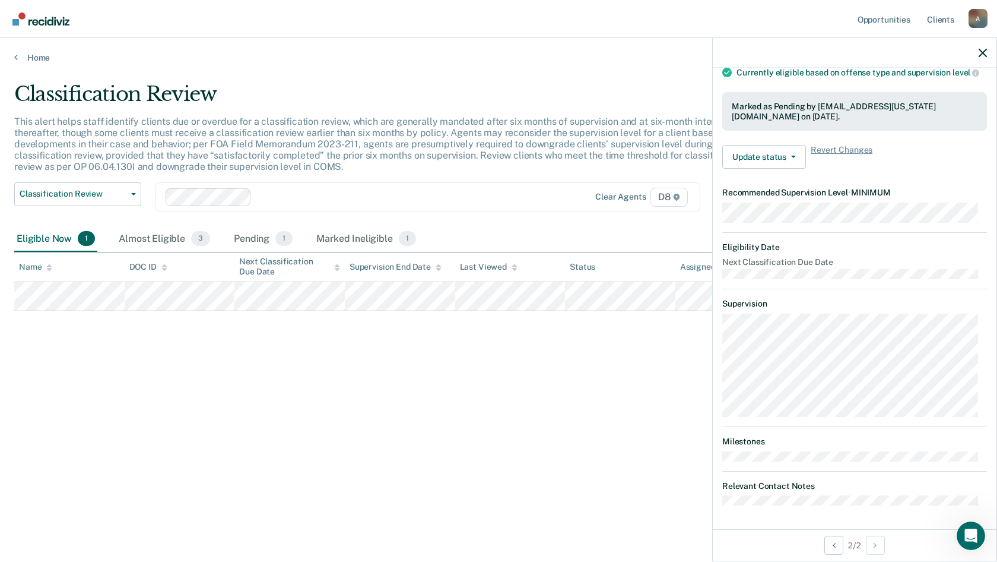
scroll to position [151, 0]
click at [592, 383] on div "Classification Review This alert helps staff identify clients due or overdue fo…" at bounding box center [498, 277] width 969 height 391
click at [658, 379] on div "Classification Review This alert helps staff identify clients due or overdue fo…" at bounding box center [498, 277] width 969 height 391
click at [981, 50] on icon "button" at bounding box center [983, 53] width 8 height 8
